Goal: Task Accomplishment & Management: Manage account settings

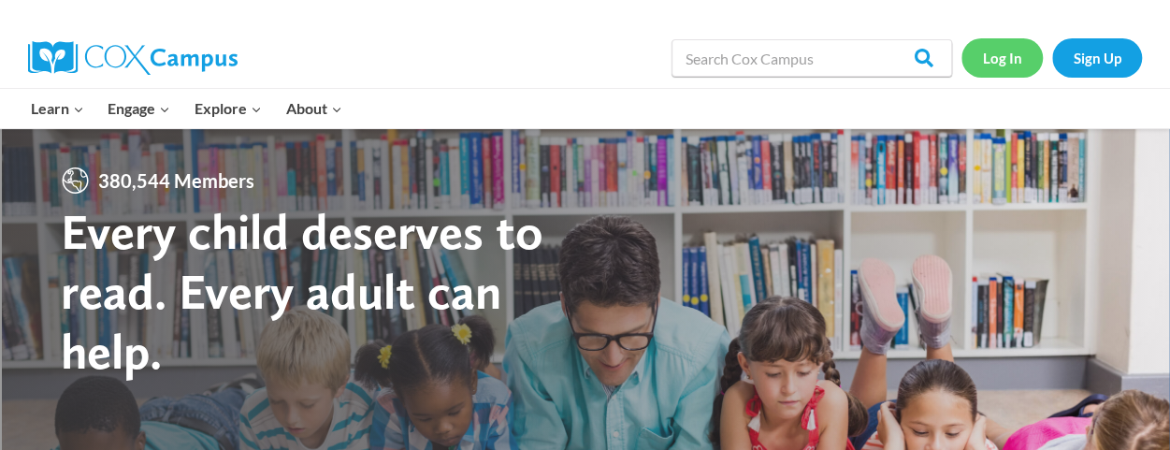
click at [993, 70] on link "Log In" at bounding box center [1001, 57] width 81 height 38
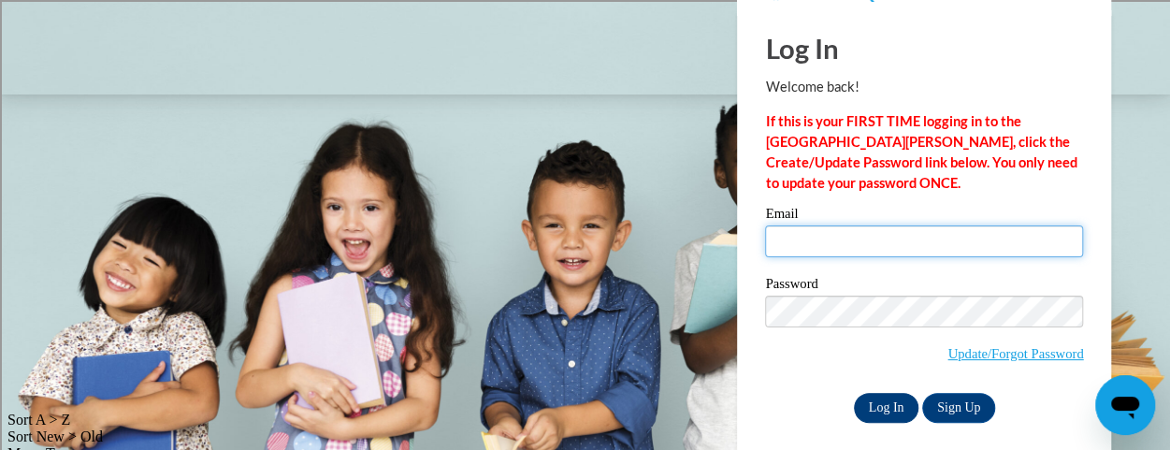
type input "[EMAIL_ADDRESS][DOMAIN_NAME]"
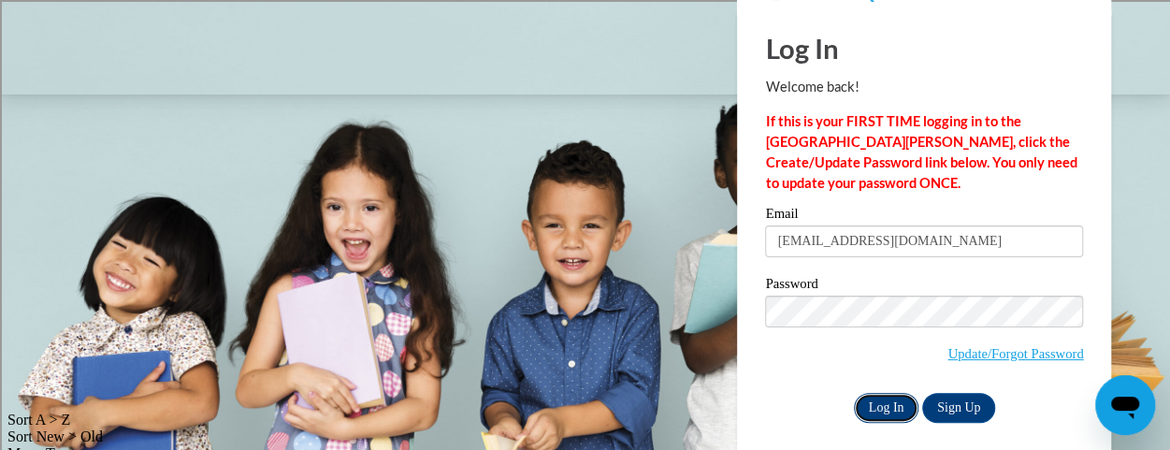
click at [879, 403] on input "Log In" at bounding box center [886, 408] width 65 height 30
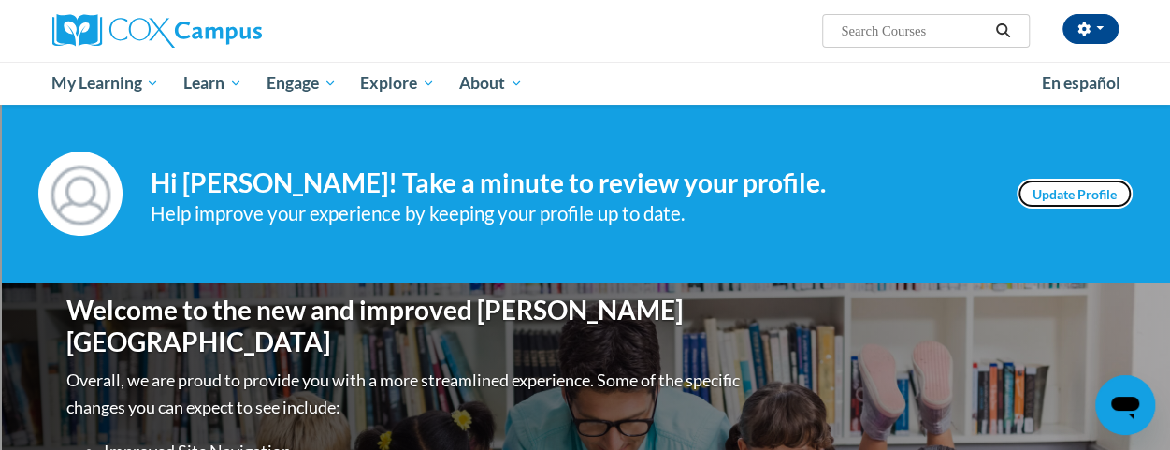
click at [1090, 181] on link "Update Profile" at bounding box center [1075, 194] width 116 height 30
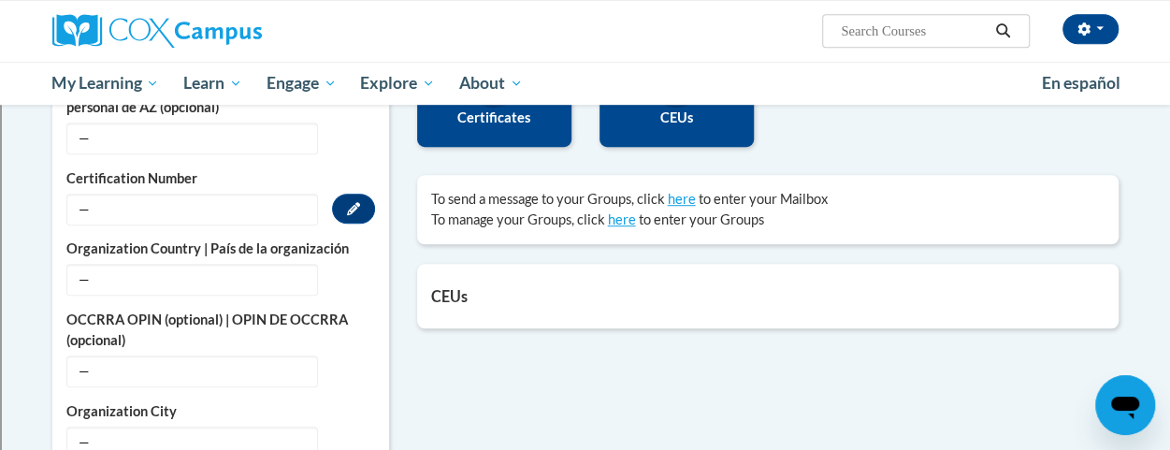
scroll to position [514, 0]
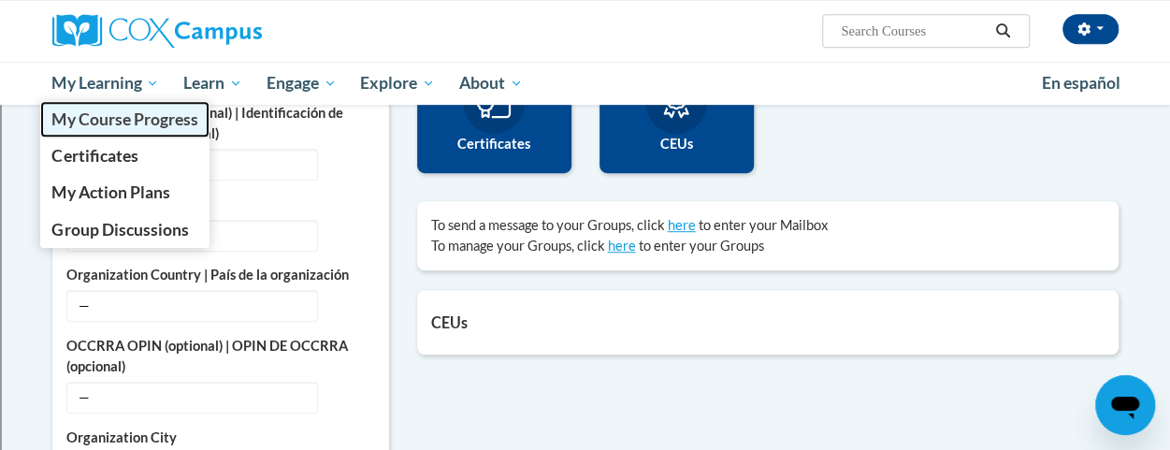
click at [125, 120] on span "My Course Progress" at bounding box center [124, 119] width 146 height 20
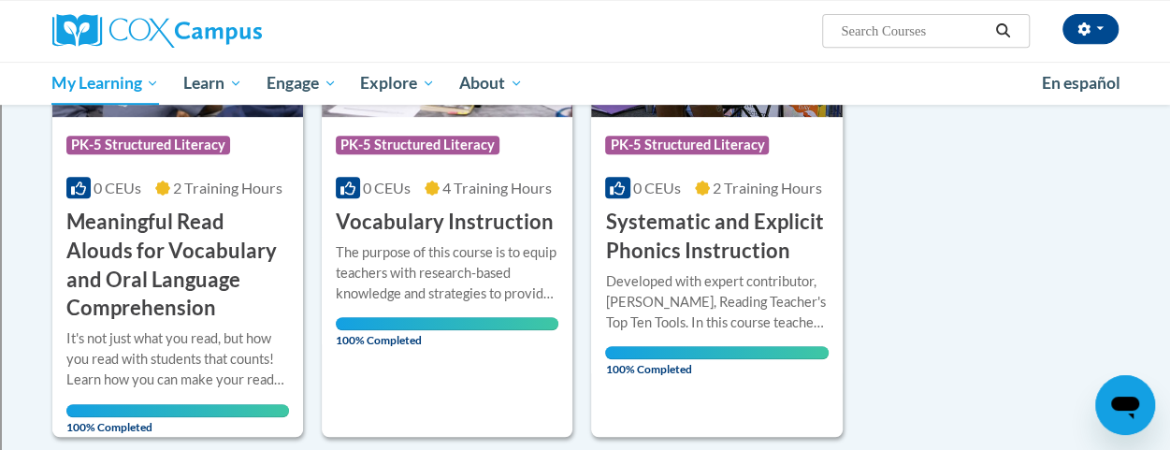
scroll to position [368, 0]
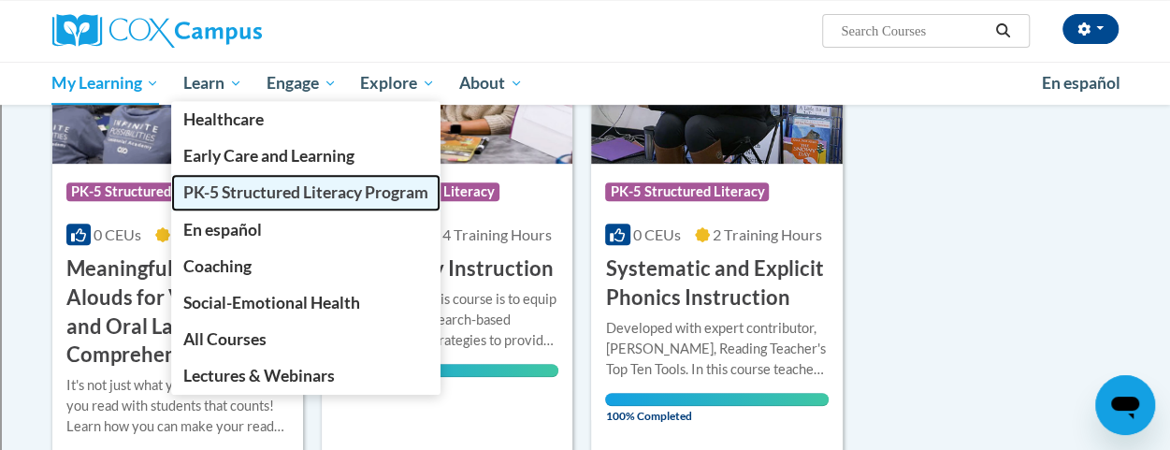
click at [221, 195] on span "PK-5 Structured Literacy Program" at bounding box center [305, 192] width 245 height 20
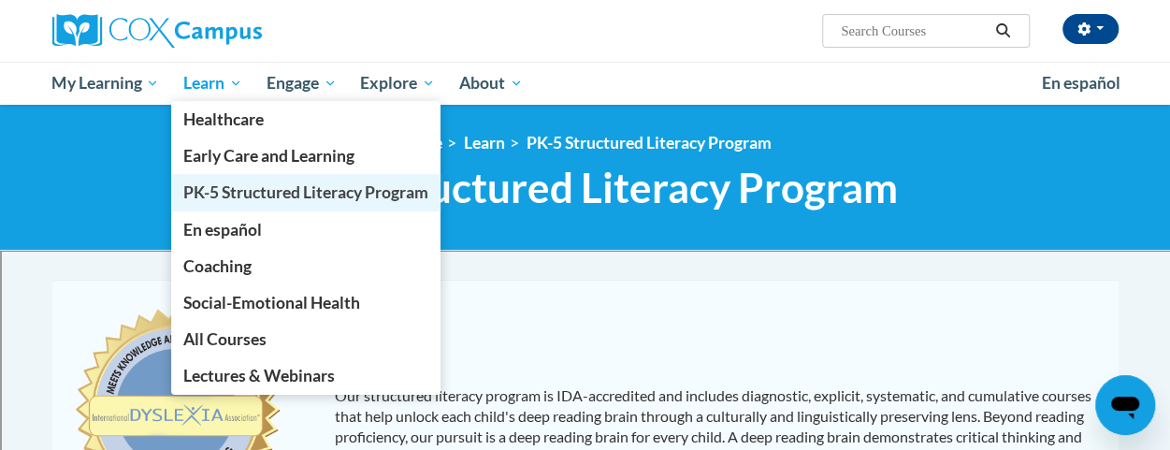
click at [228, 182] on span "PK-5 Structured Literacy Program" at bounding box center [305, 192] width 245 height 20
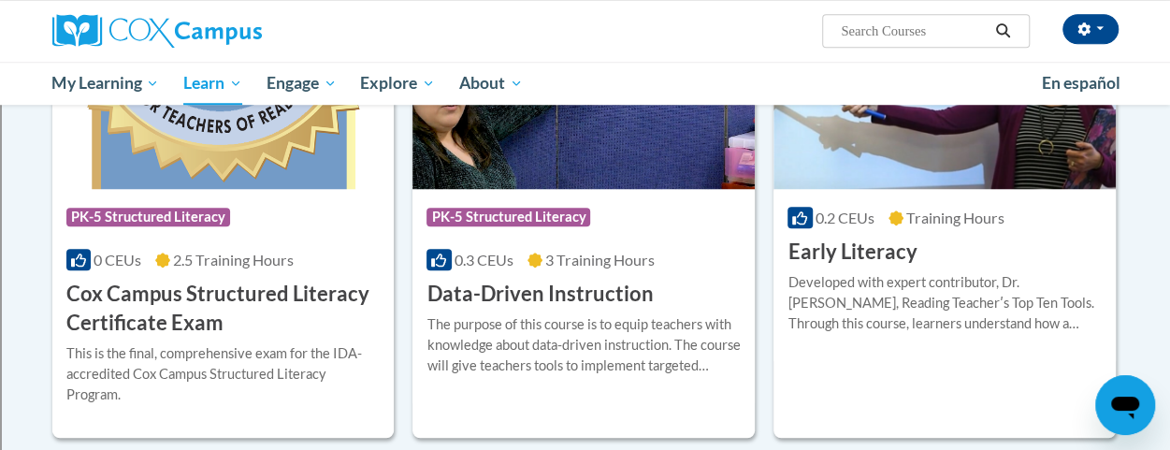
scroll to position [453, 0]
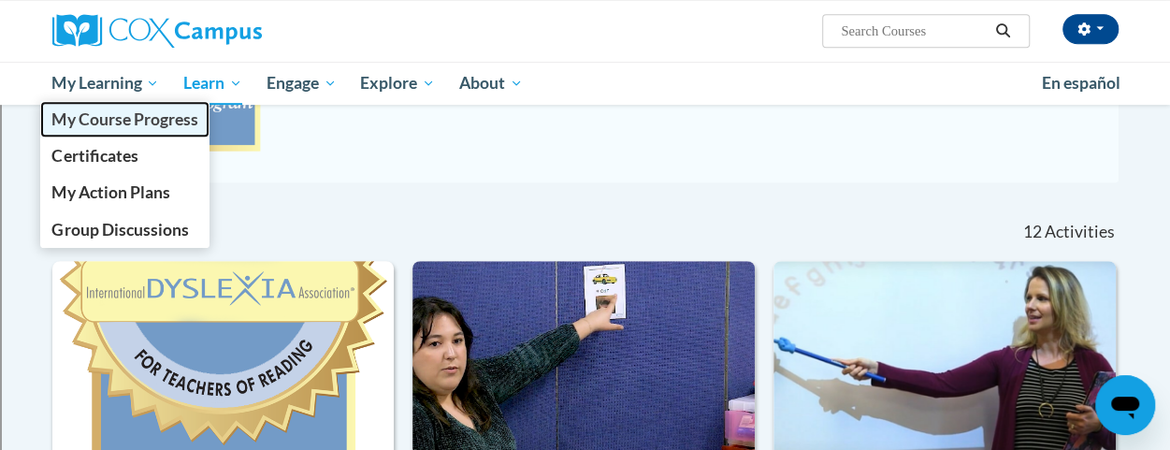
click at [71, 115] on span "My Course Progress" at bounding box center [124, 119] width 146 height 20
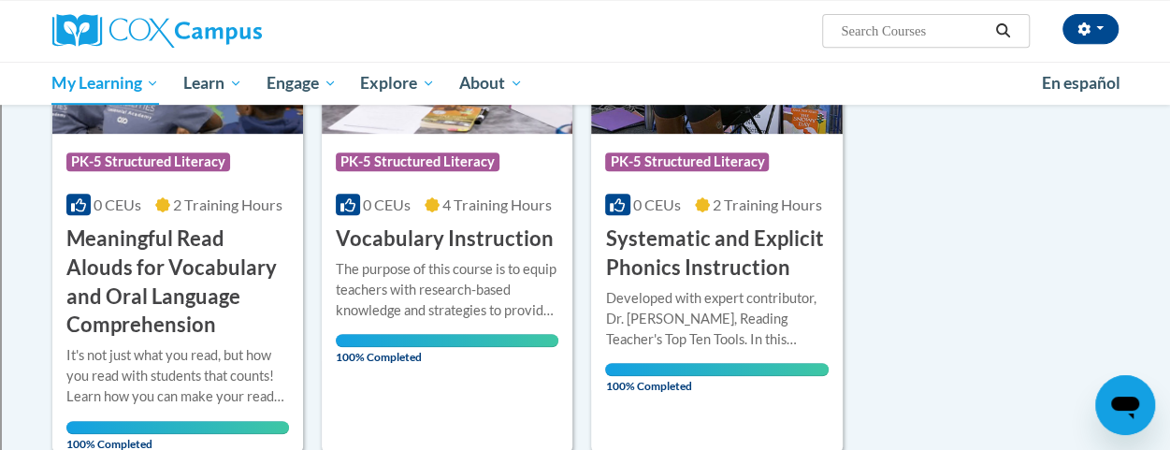
scroll to position [390, 0]
